Goal: Find specific page/section: Find specific page/section

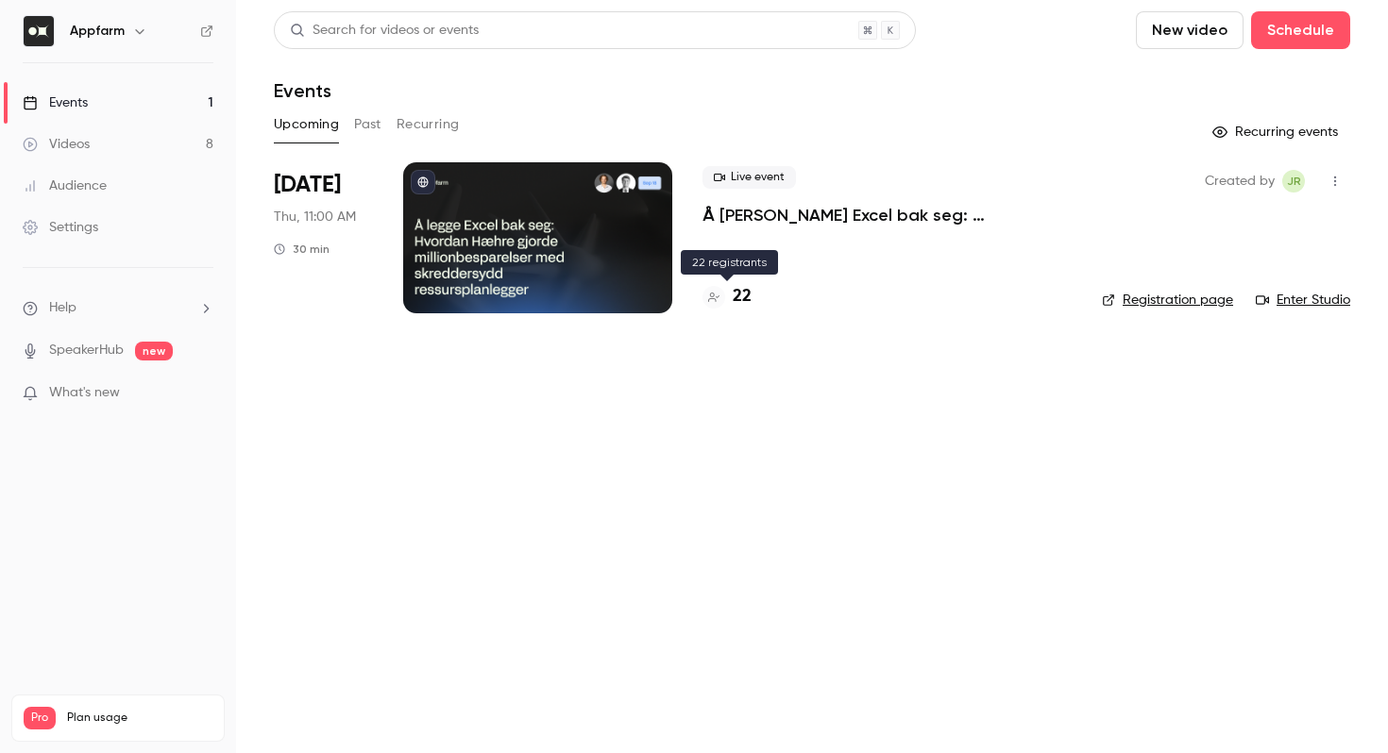
click at [731, 298] on div "22" at bounding box center [726, 296] width 49 height 25
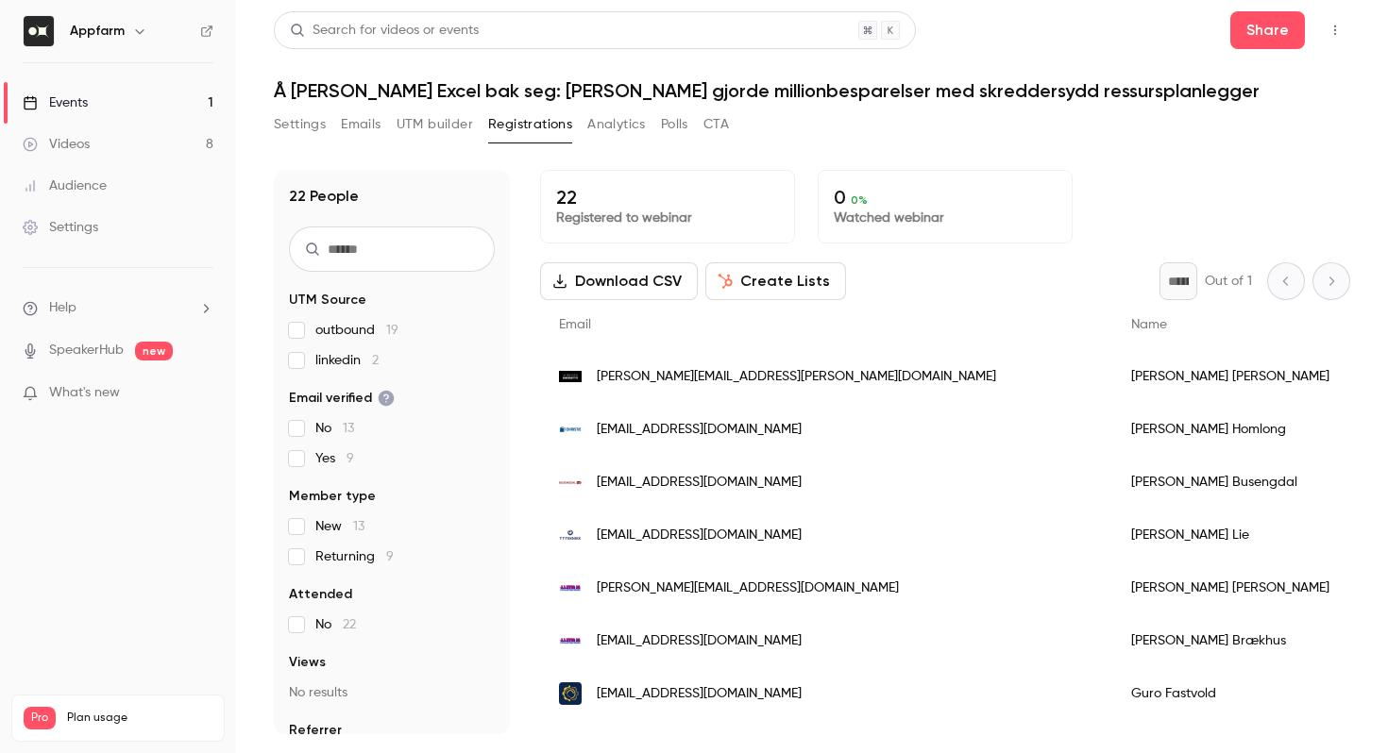
click at [333, 363] on span "linkedin 2" at bounding box center [346, 360] width 63 height 19
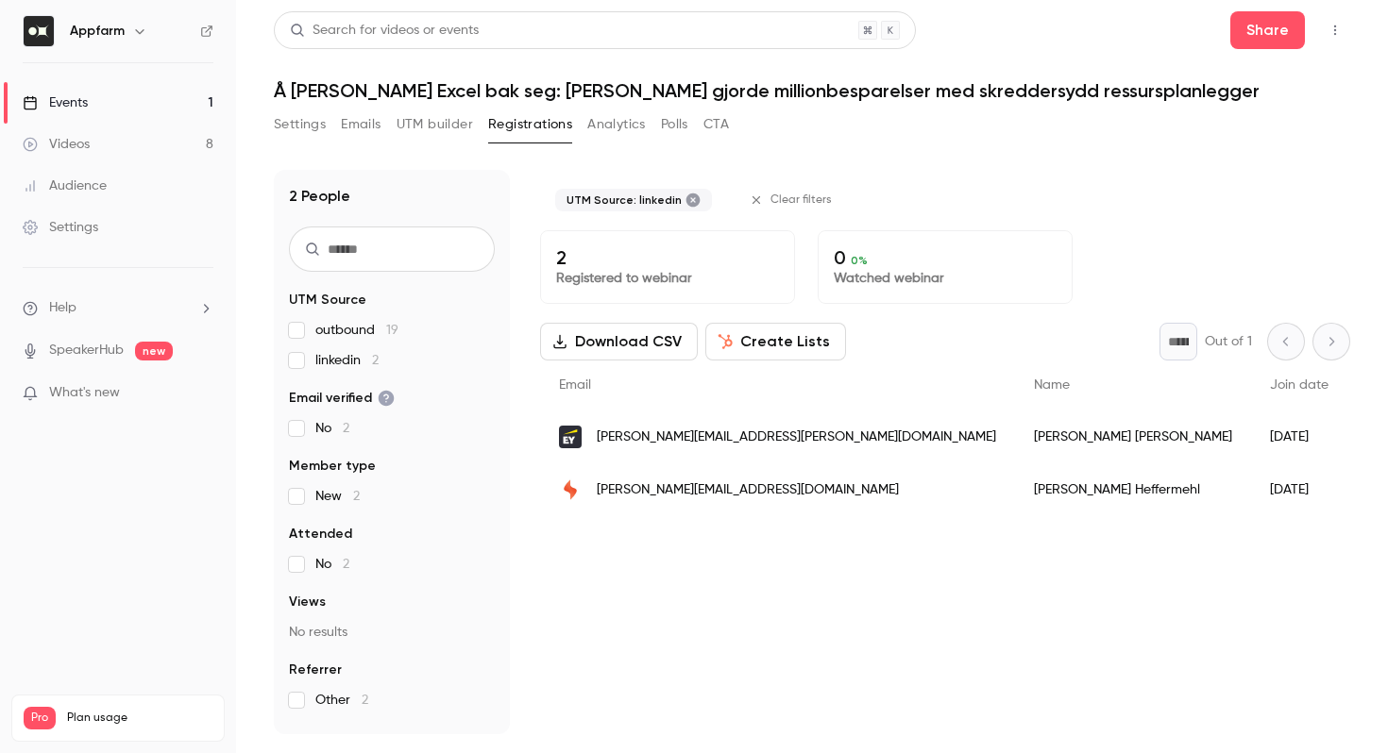
click at [333, 363] on span "linkedin 2" at bounding box center [346, 360] width 63 height 19
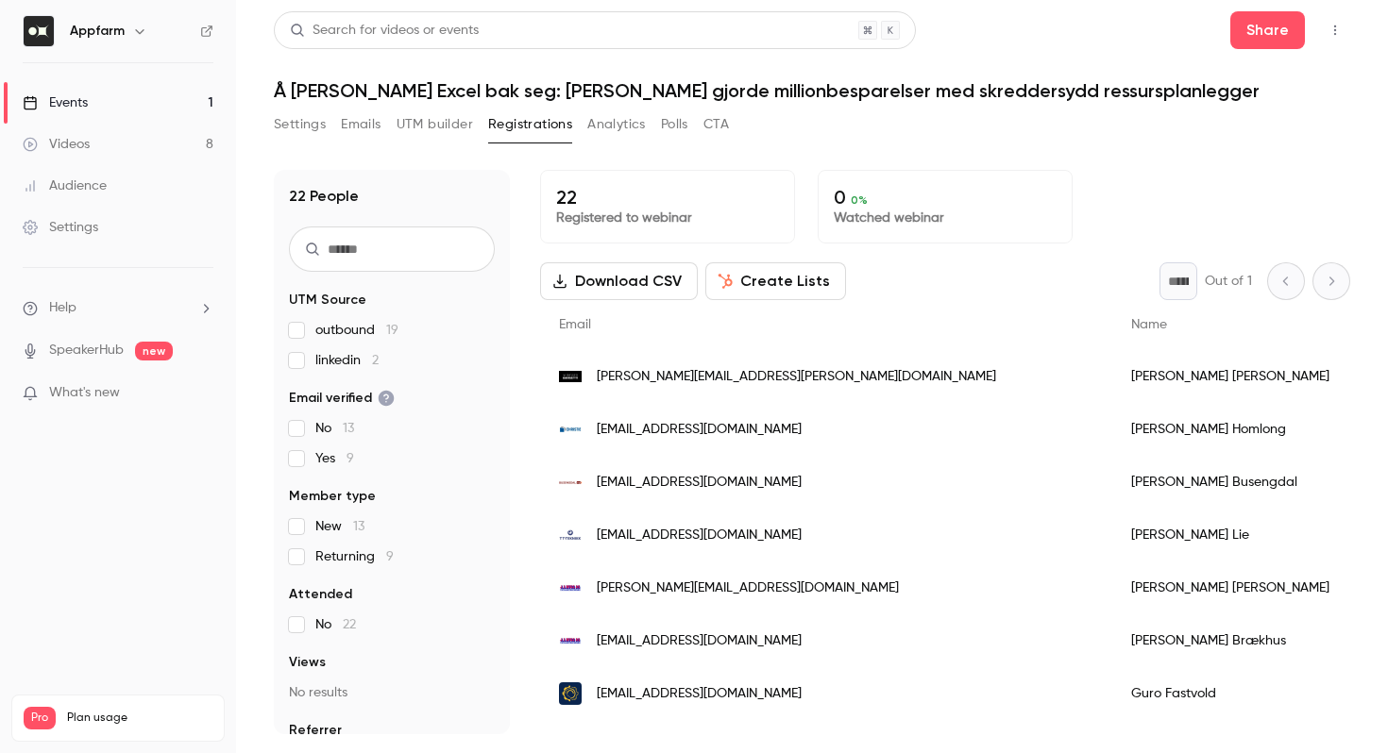
click at [166, 395] on p "What's new" at bounding box center [103, 393] width 161 height 20
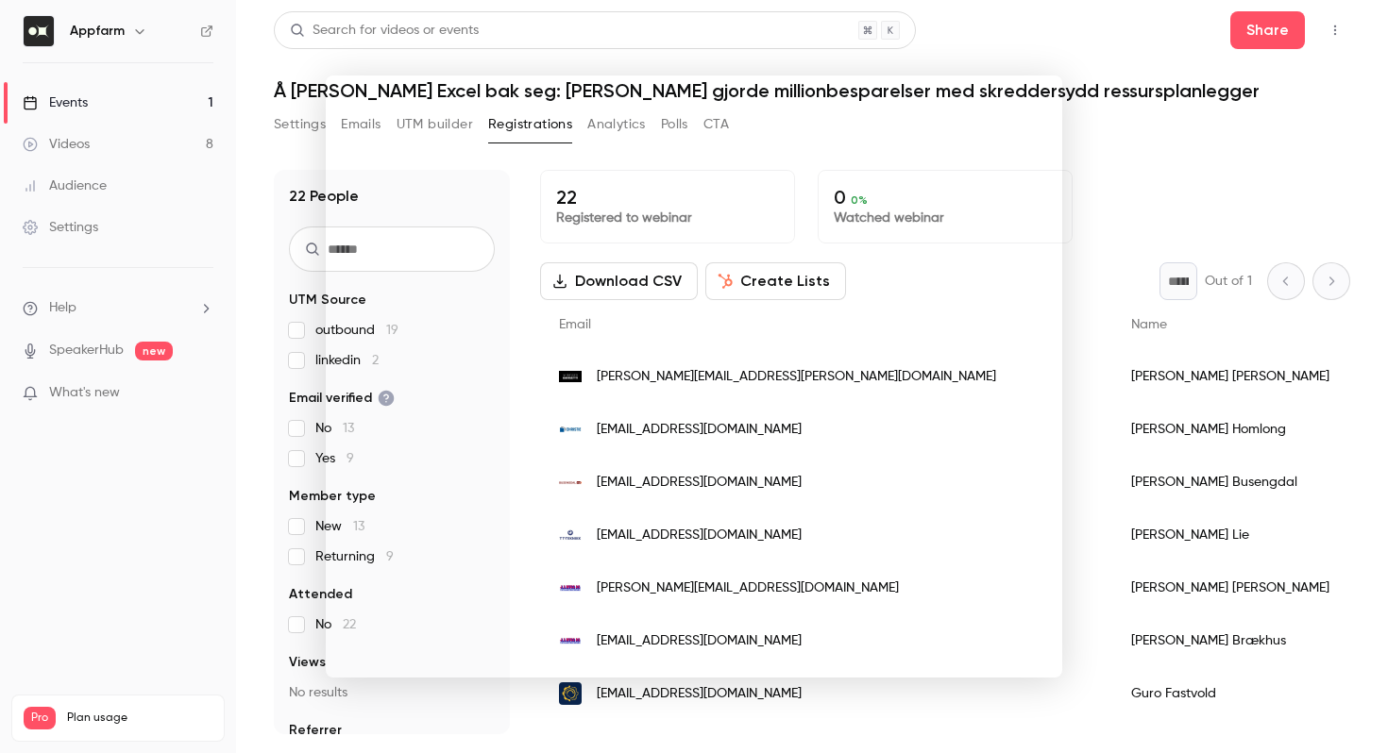
click at [205, 432] on div at bounding box center [694, 376] width 1388 height 753
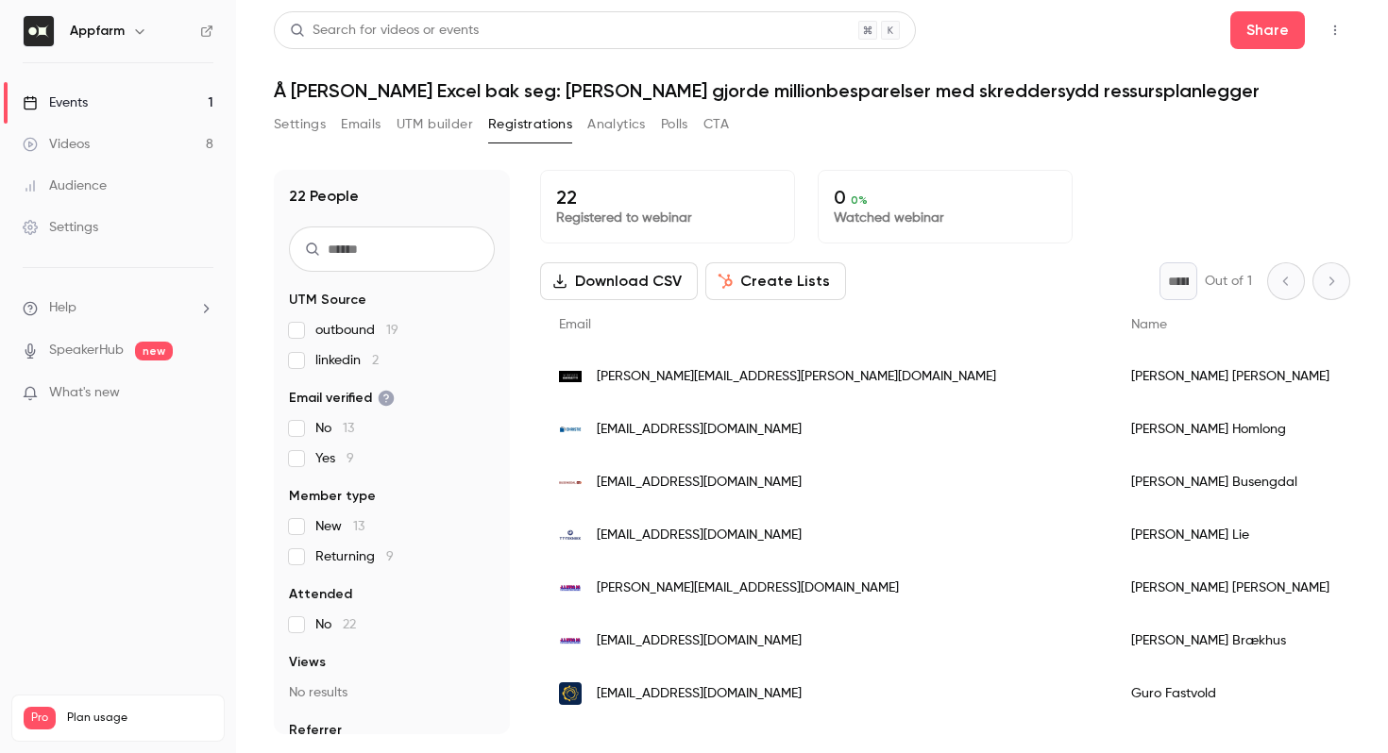
click at [142, 348] on span "new" at bounding box center [154, 351] width 38 height 19
click at [105, 339] on ul "Help SpeakerHub new What's new" at bounding box center [118, 352] width 236 height 169
click at [111, 349] on link "SpeakerHub" at bounding box center [86, 351] width 75 height 20
